Goal: Check status: Check status

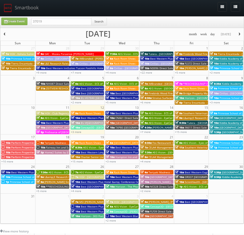
click at [58, 26] on div "37019 Search" at bounding box center [69, 23] width 76 height 10
drag, startPoint x: 55, startPoint y: 24, endPoint x: 15, endPoint y: 20, distance: 40.3
click at [15, 20] on div "Create Event 37019 Search" at bounding box center [122, 23] width 250 height 10
paste input "MO575"
type input "MO575"
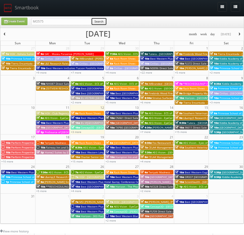
click at [105, 24] on button "Search" at bounding box center [99, 22] width 16 height 8
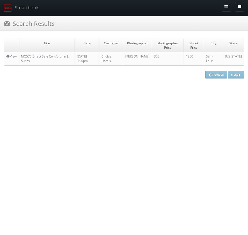
click at [41, 59] on td "MO575 Direct Sale Comfort Inn & Suites" at bounding box center [47, 58] width 56 height 13
click at [27, 60] on link "MO575 Direct Sale Comfort Inn & Suites" at bounding box center [45, 58] width 48 height 9
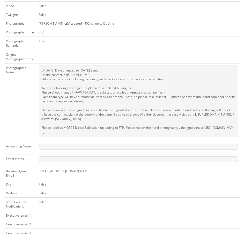
scroll to position [233, 0]
